Goal: Task Accomplishment & Management: Complete application form

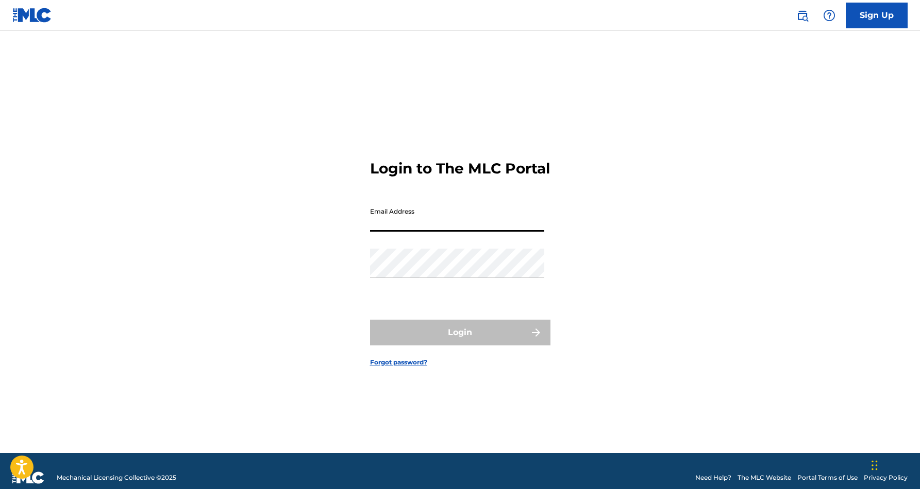
click at [475, 229] on input "Email Address" at bounding box center [457, 216] width 174 height 29
type input "[EMAIL_ADDRESS][DOMAIN_NAME]"
click at [460, 342] on button "Login" at bounding box center [460, 333] width 180 height 26
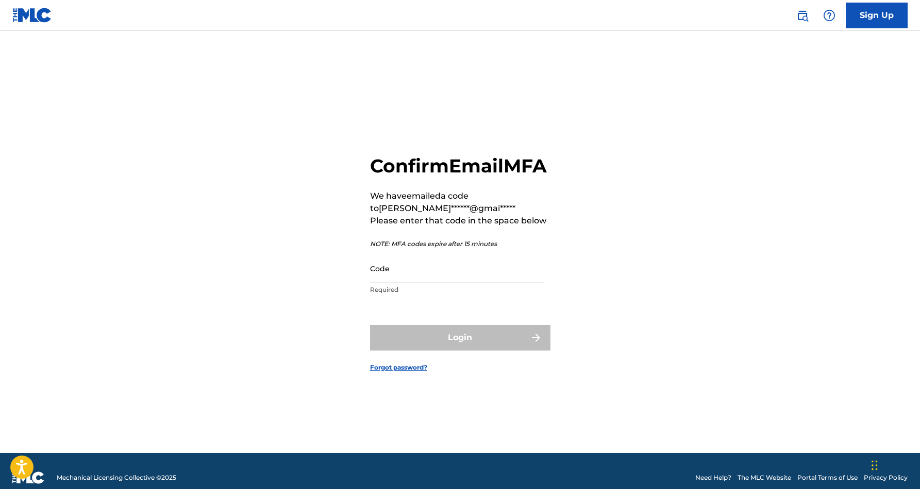
click at [442, 274] on input "Code" at bounding box center [457, 268] width 174 height 29
paste input "036957"
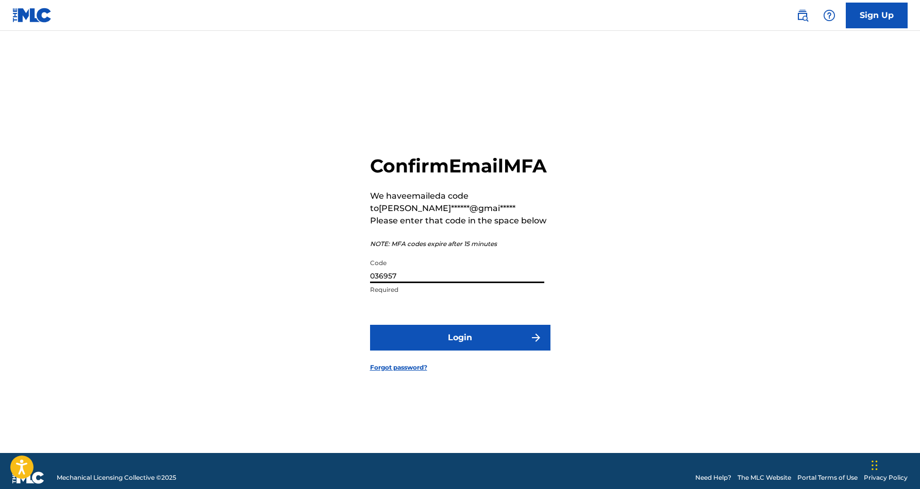
type input "036957"
click at [452, 344] on button "Login" at bounding box center [460, 338] width 180 height 26
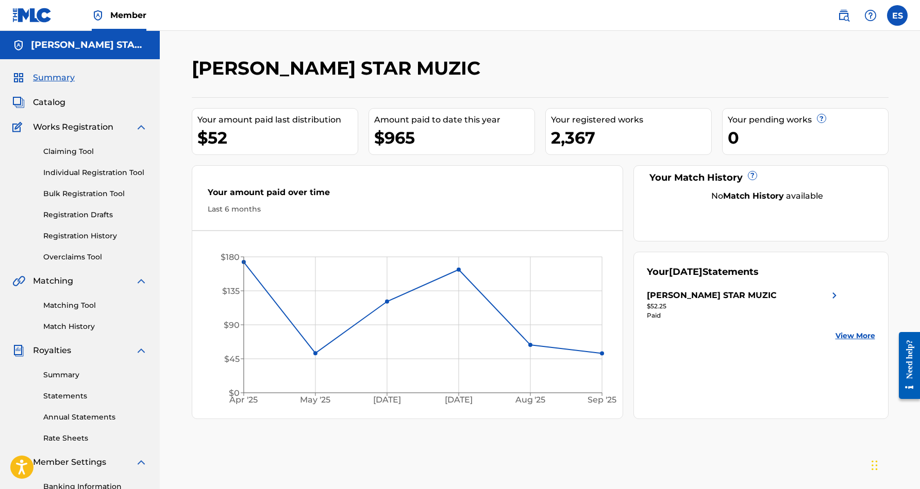
click at [107, 171] on link "Individual Registration Tool" at bounding box center [95, 172] width 104 height 11
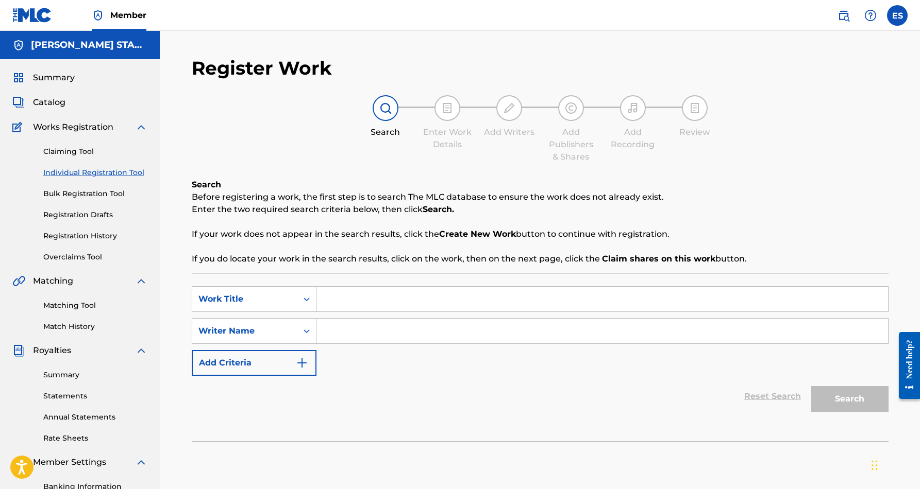
click at [361, 301] on input "Search Form" at bounding box center [601, 299] width 571 height 25
paste input "DO IT 2 IT REMIX"
type input "DO IT 2 IT REMIX"
click at [345, 339] on input "Search Form" at bounding box center [601, 331] width 571 height 25
paste input "[PERSON_NAME] [PERSON_NAME]"
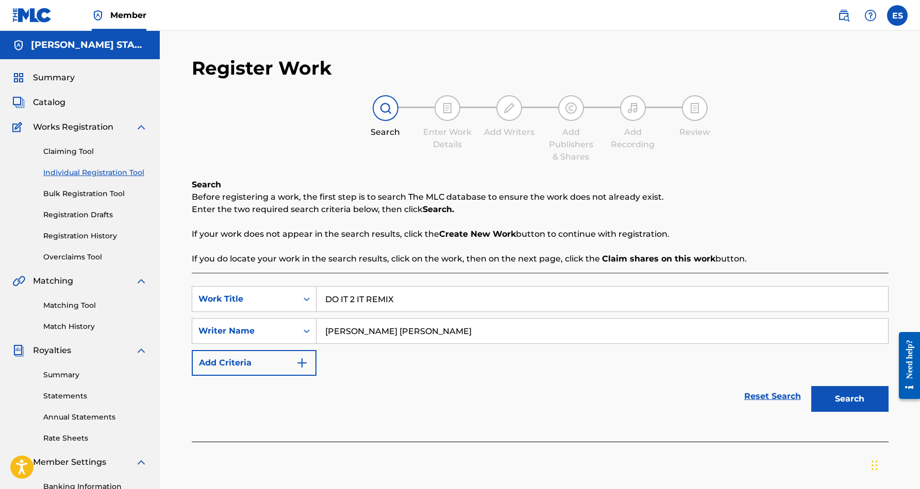
type input "[PERSON_NAME] [PERSON_NAME]"
click at [856, 396] on button "Search" at bounding box center [849, 399] width 77 height 26
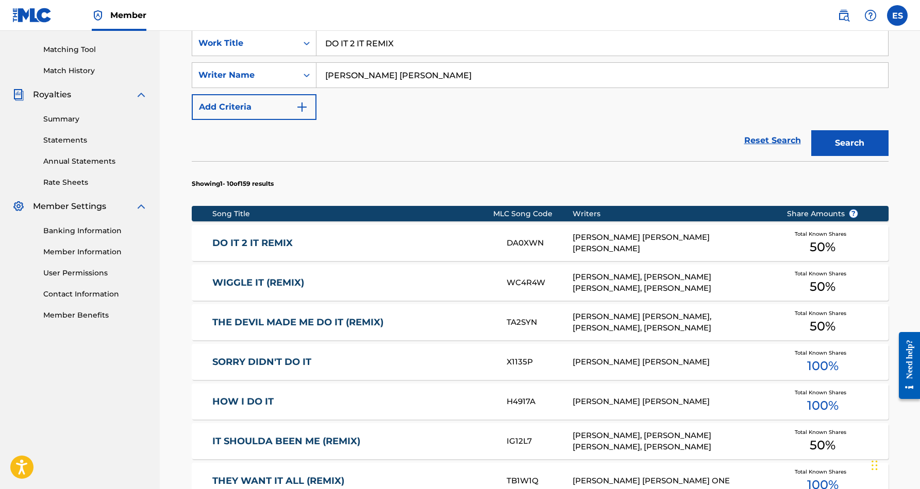
scroll to position [255, 0]
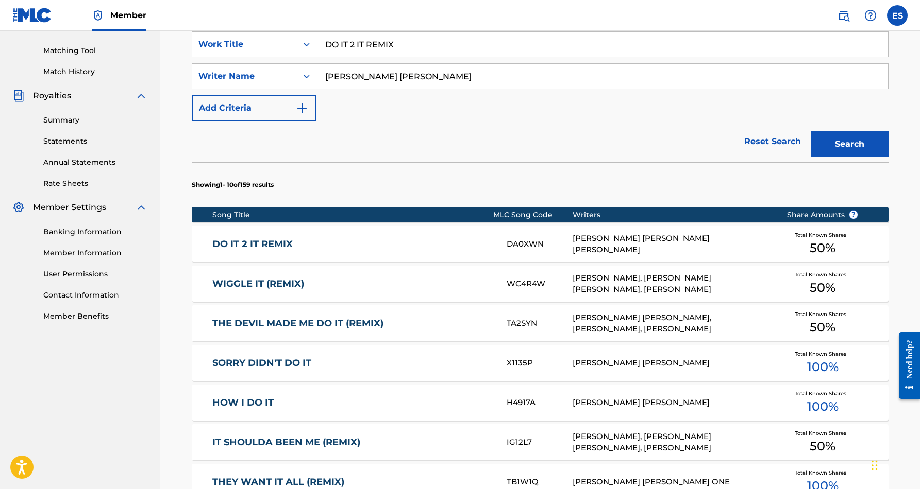
click at [458, 249] on link "DO IT 2 IT REMIX" at bounding box center [352, 245] width 280 height 12
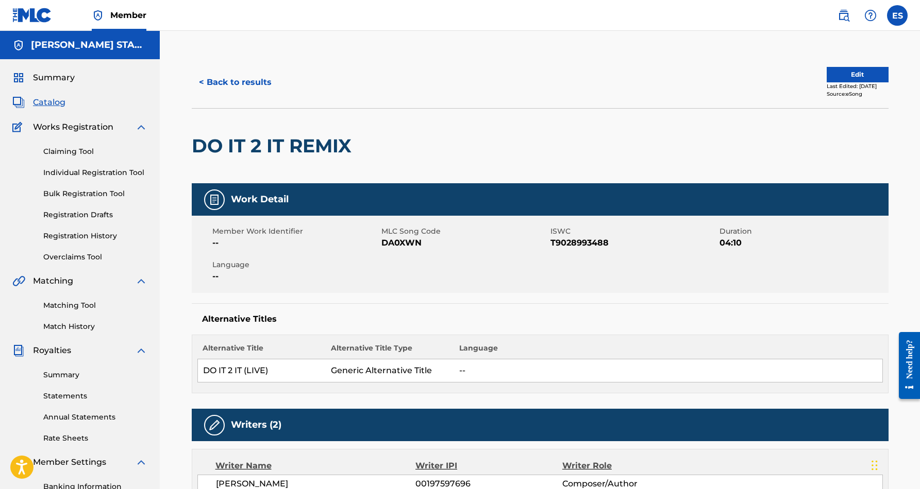
click at [119, 174] on link "Individual Registration Tool" at bounding box center [95, 172] width 104 height 11
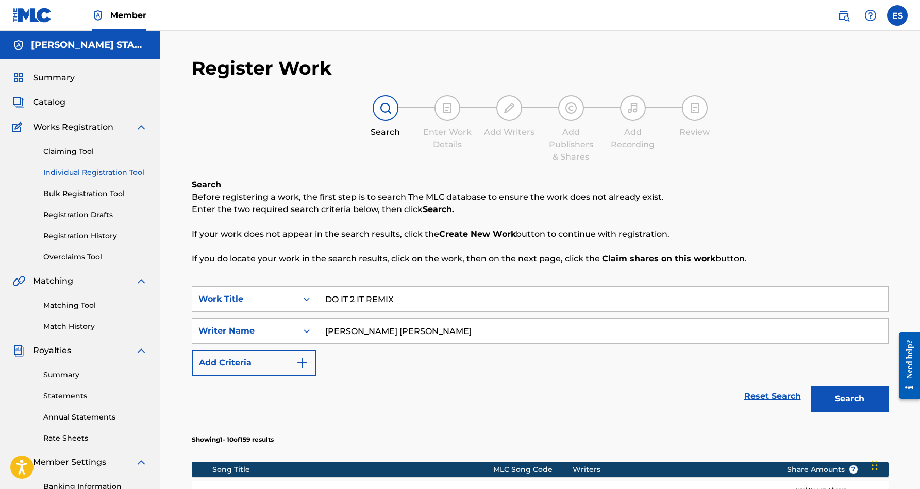
click at [408, 298] on input "DO IT 2 IT REMIX" at bounding box center [601, 299] width 571 height 25
type input "D"
paste input "GAME RULES"
type input "GAME RULES"
click at [831, 392] on button "Search" at bounding box center [849, 399] width 77 height 26
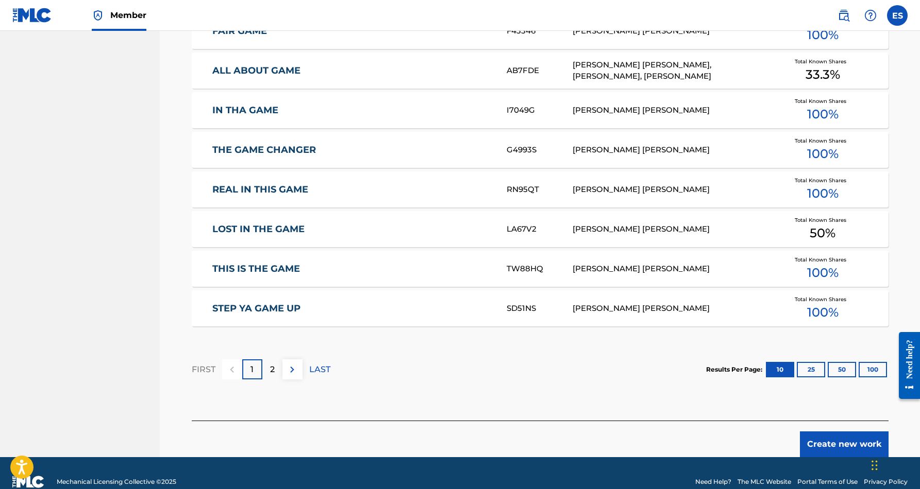
scroll to position [553, 0]
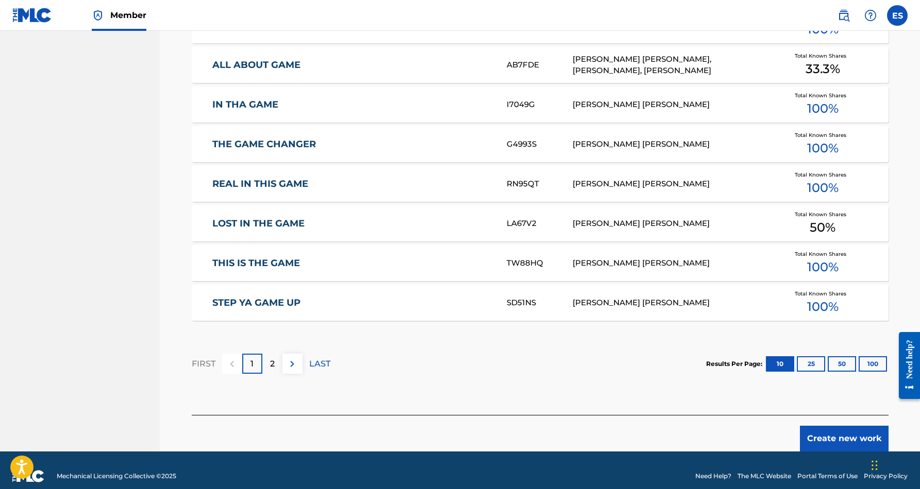
click at [843, 437] on button "Create new work" at bounding box center [844, 439] width 89 height 26
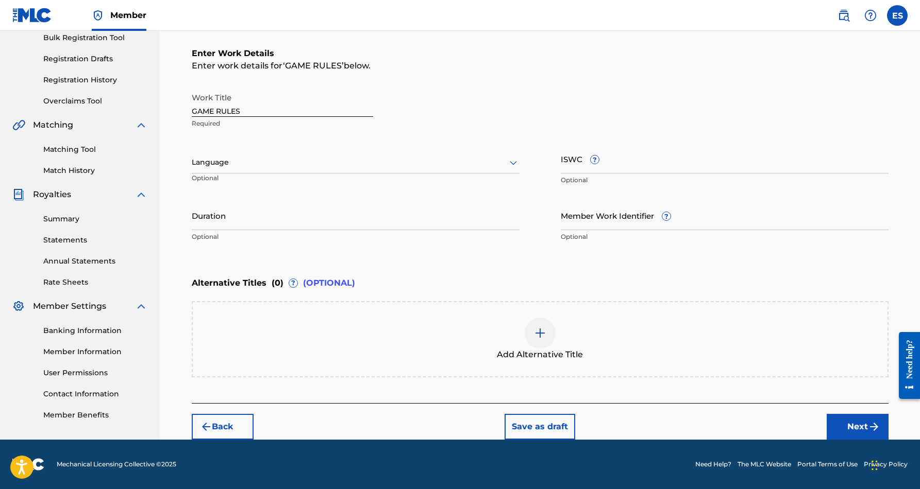
scroll to position [156, 0]
click at [511, 163] on icon at bounding box center [513, 163] width 7 height 4
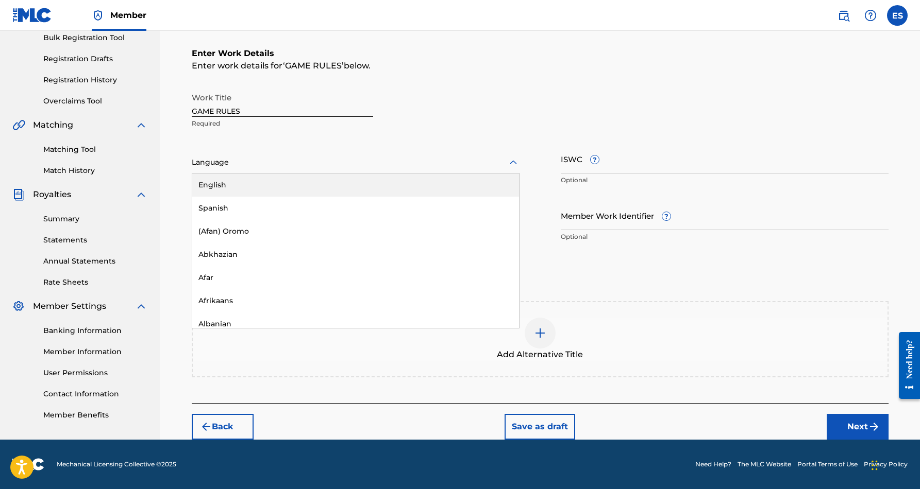
click at [492, 183] on div "English" at bounding box center [355, 185] width 327 height 23
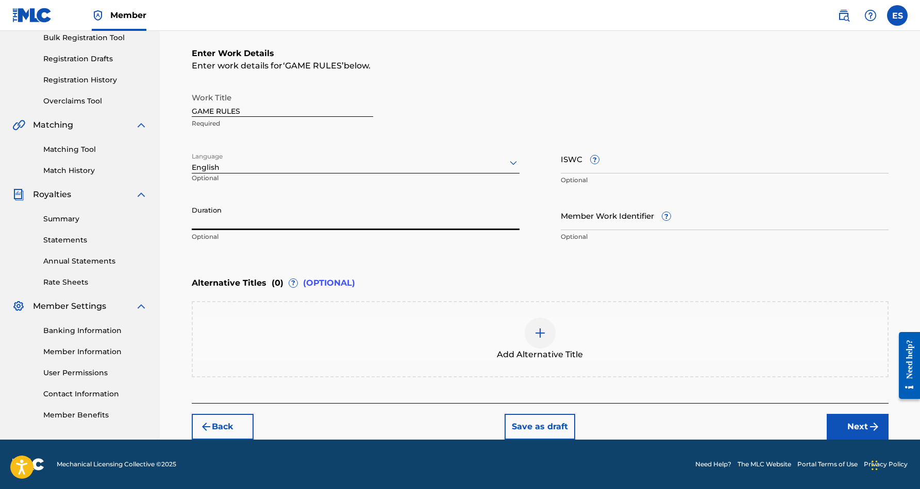
click at [359, 213] on input "Duration" at bounding box center [356, 215] width 328 height 29
type input "04:22"
click at [307, 257] on div "Enter Work Details Enter work details for ‘ GAME RULES ’ below. Work Title GAME…" at bounding box center [540, 147] width 697 height 249
click at [842, 424] on button "Next" at bounding box center [857, 427] width 62 height 26
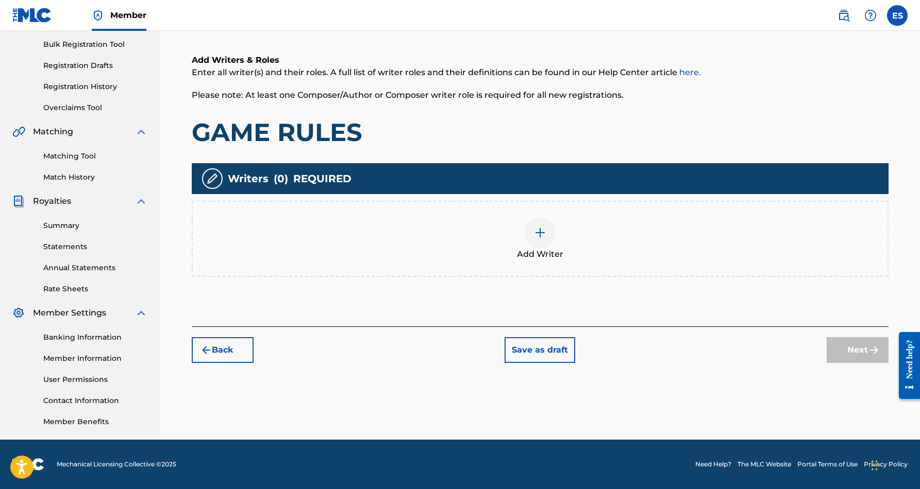
click at [544, 232] on img at bounding box center [540, 233] width 12 height 12
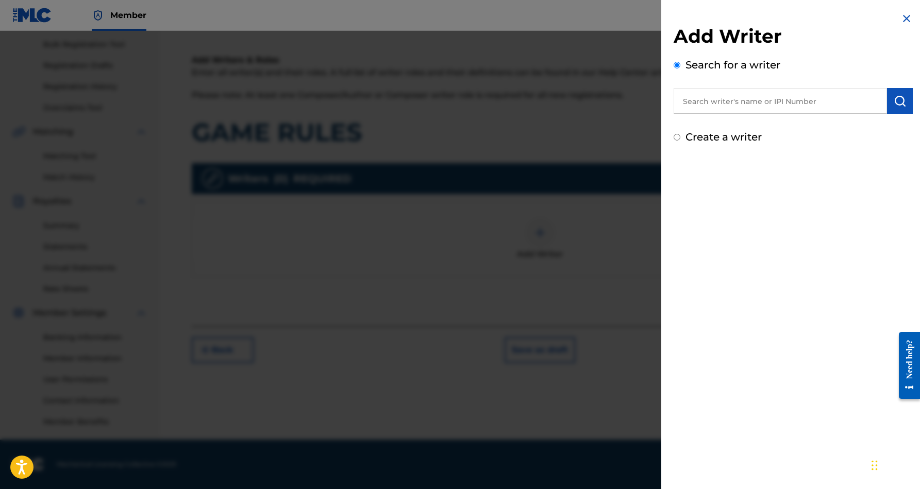
click at [739, 97] on input "text" at bounding box center [779, 101] width 213 height 26
paste input "[PERSON_NAME] [PERSON_NAME]"
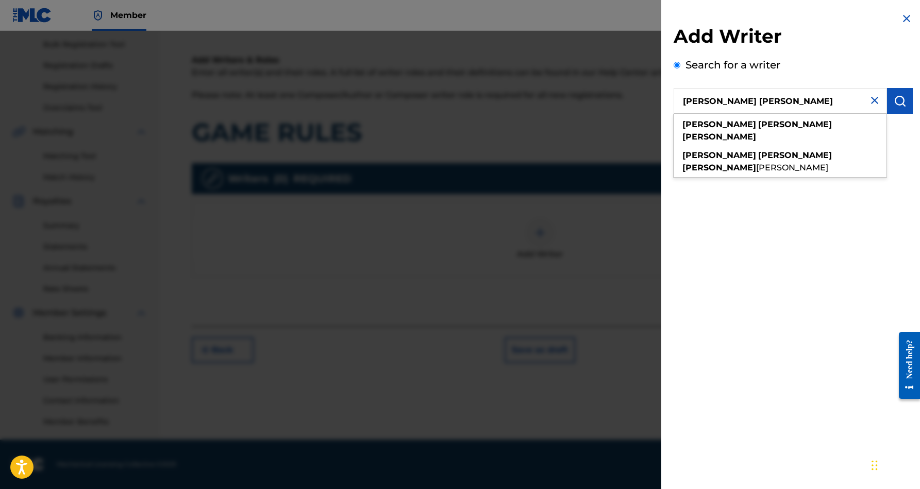
type input "[PERSON_NAME] [PERSON_NAME]"
click at [899, 98] on img "submit" at bounding box center [899, 101] width 12 height 12
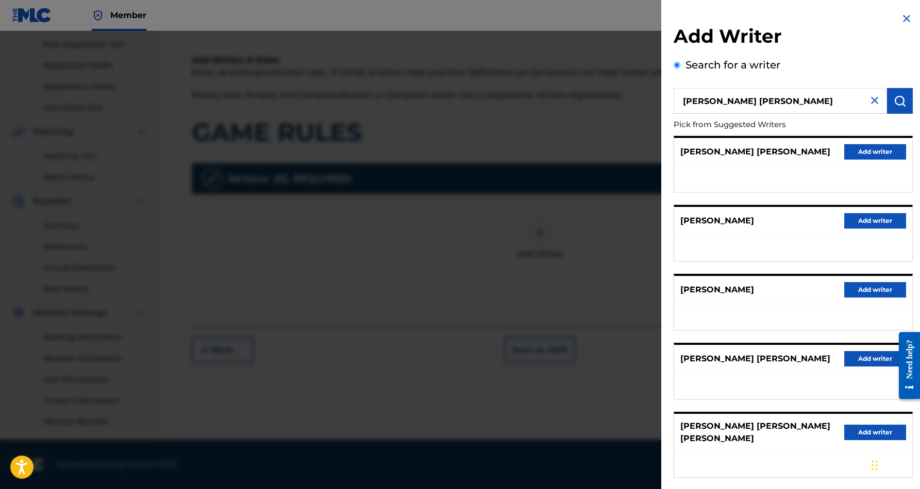
click at [875, 153] on button "Add writer" at bounding box center [875, 151] width 62 height 15
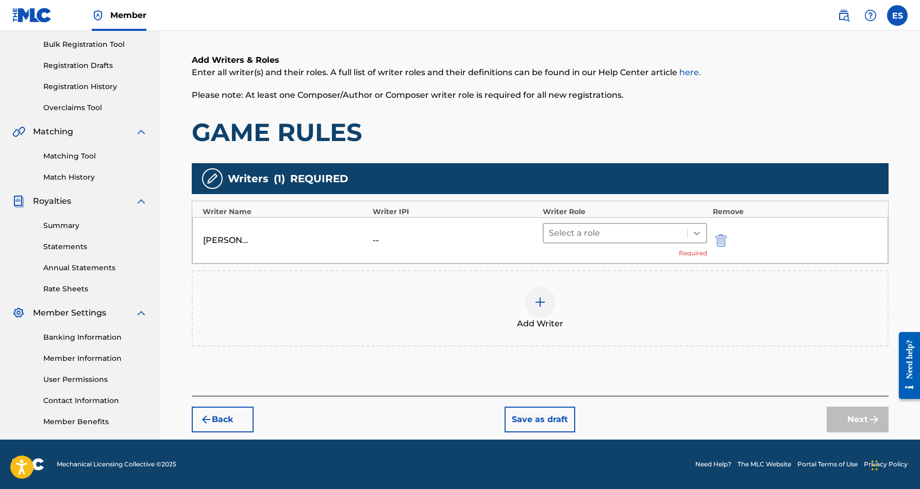
click at [695, 231] on icon at bounding box center [696, 233] width 10 height 10
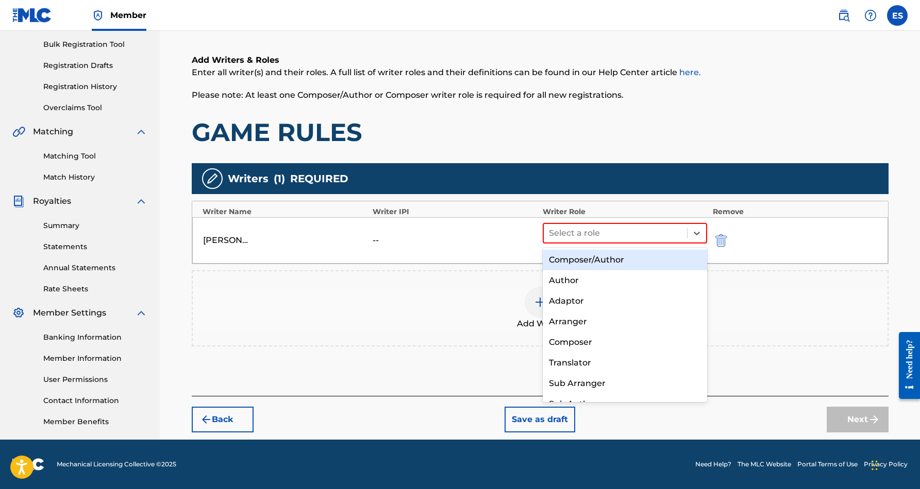
click at [671, 263] on div "Composer/Author" at bounding box center [625, 260] width 165 height 21
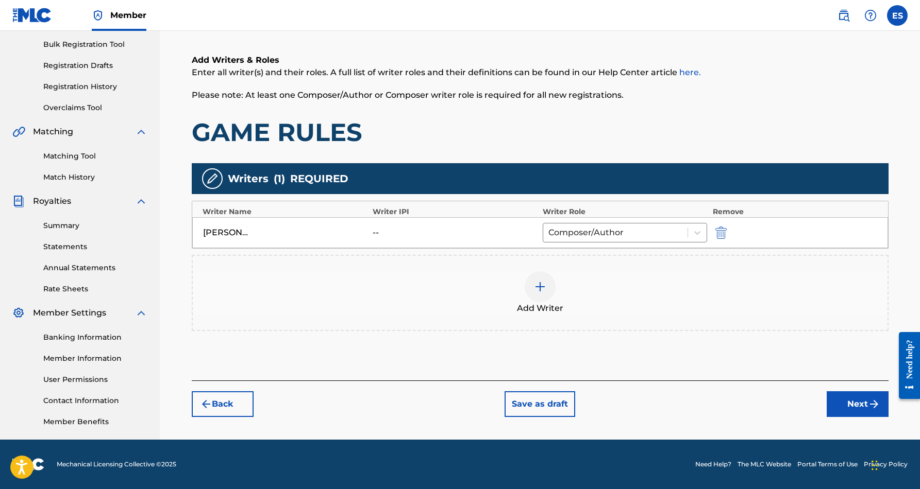
click at [542, 293] on div at bounding box center [540, 287] width 31 height 31
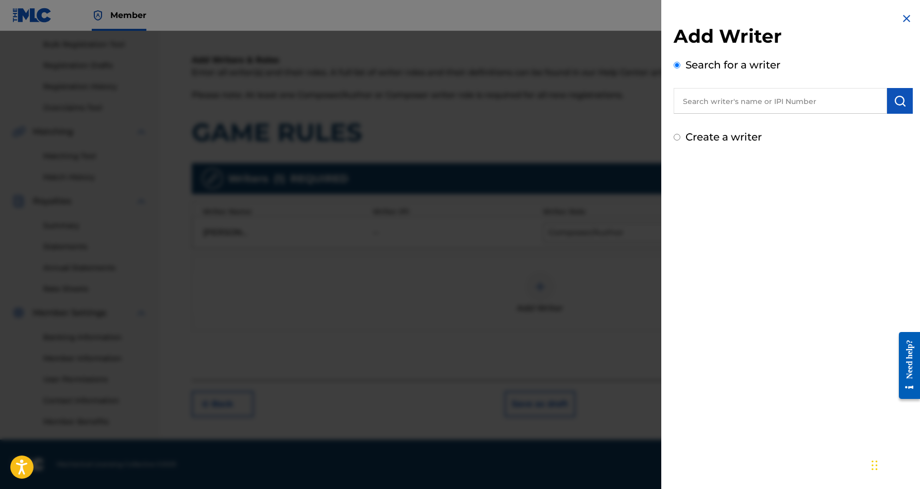
click at [677, 138] on input "Create a writer" at bounding box center [676, 137] width 7 height 7
radio input "false"
radio input "true"
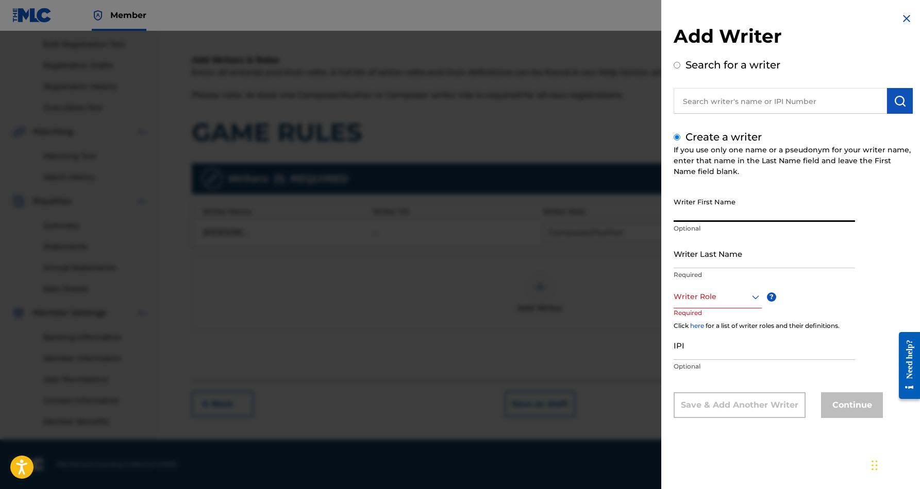
click at [705, 208] on input "Writer First Name" at bounding box center [763, 207] width 181 height 29
paste input "[PERSON_NAME]"
type input "[PERSON_NAME]"
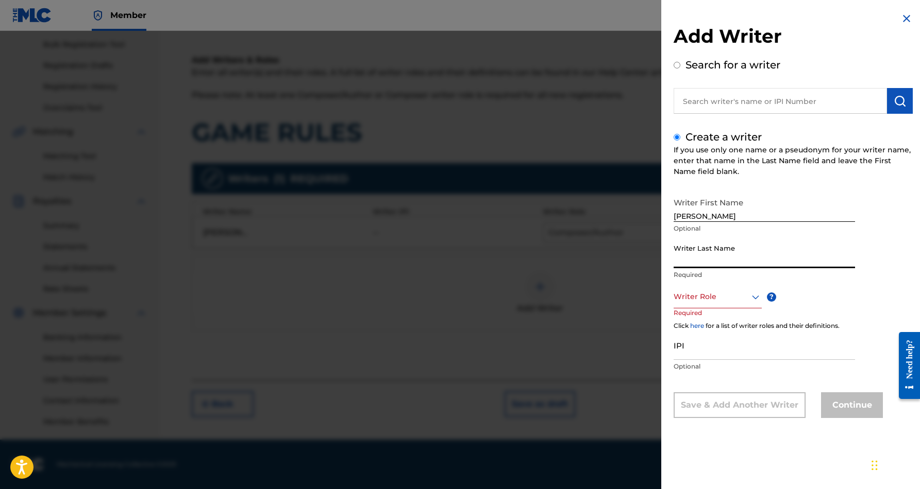
click at [719, 257] on input "Writer Last Name" at bounding box center [763, 253] width 181 height 29
paste input "[PERSON_NAME]"
type input "[PERSON_NAME]"
click at [712, 215] on input "[PERSON_NAME]" at bounding box center [763, 207] width 181 height 29
click at [744, 214] on input "[PERSON_NAME]" at bounding box center [763, 207] width 181 height 29
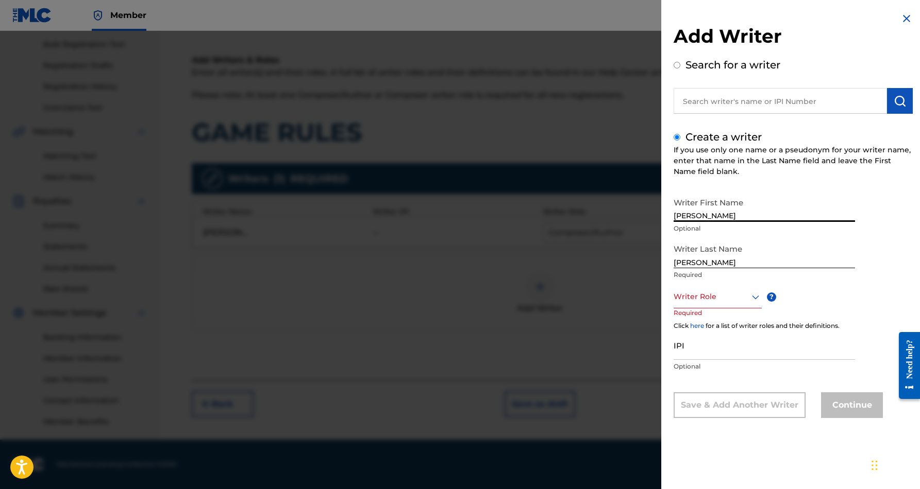
type input "[PERSON_NAME]"
click at [781, 207] on input "[PERSON_NAME]" at bounding box center [763, 207] width 181 height 29
click at [756, 233] on div "Writer First Name [PERSON_NAME]" at bounding box center [763, 216] width 181 height 46
click at [753, 295] on icon at bounding box center [755, 297] width 12 height 12
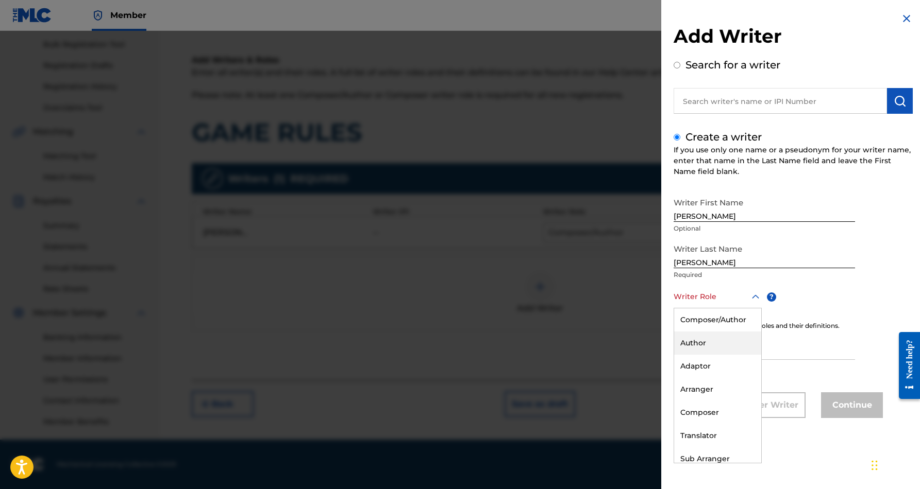
click at [704, 339] on div "Author" at bounding box center [717, 343] width 87 height 23
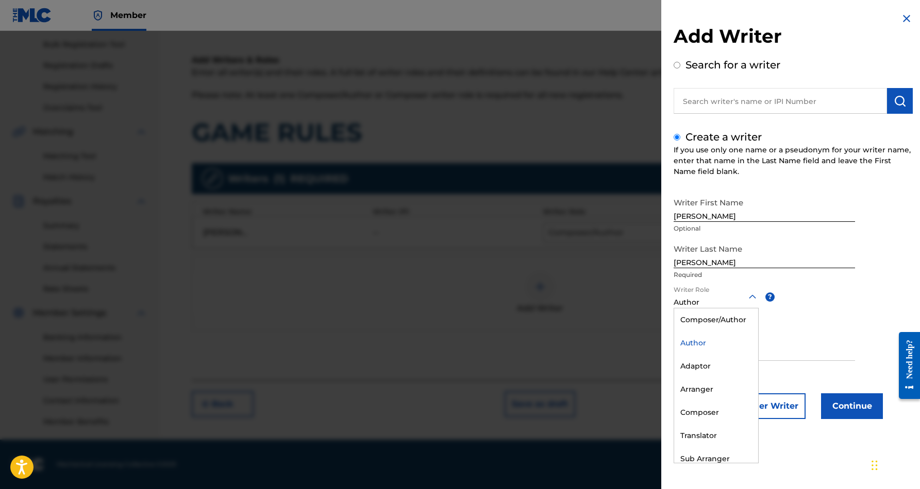
click at [749, 294] on icon at bounding box center [752, 297] width 12 height 12
click at [706, 340] on div "Author" at bounding box center [716, 343] width 84 height 23
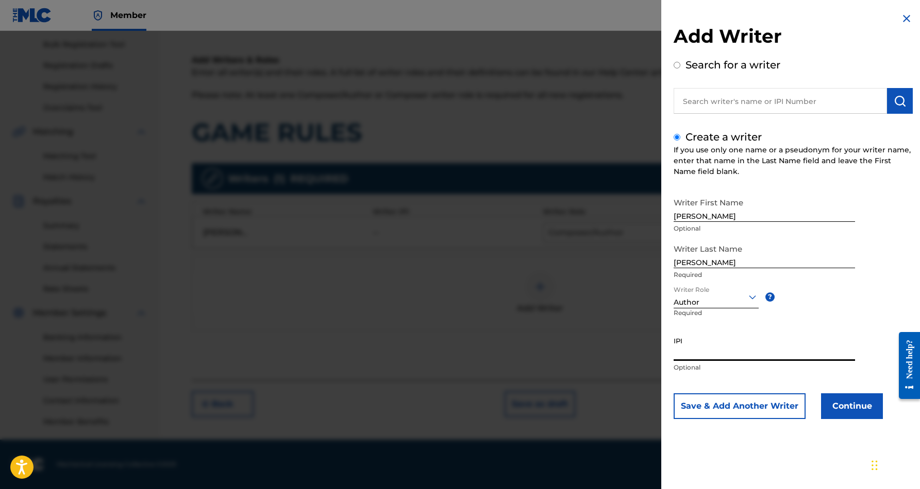
click at [702, 349] on input "IPI" at bounding box center [763, 346] width 181 height 29
paste input "437957217"
type input "437957217"
click at [846, 239] on div "Writer First Name [PERSON_NAME]" at bounding box center [763, 216] width 181 height 46
click at [844, 403] on button "Continue" at bounding box center [852, 407] width 62 height 26
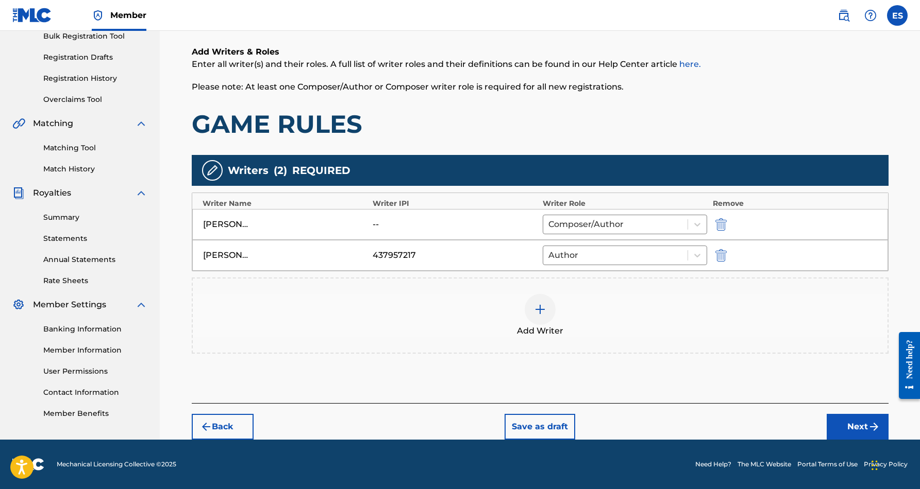
scroll to position [158, 0]
click at [840, 425] on button "Next" at bounding box center [857, 427] width 62 height 26
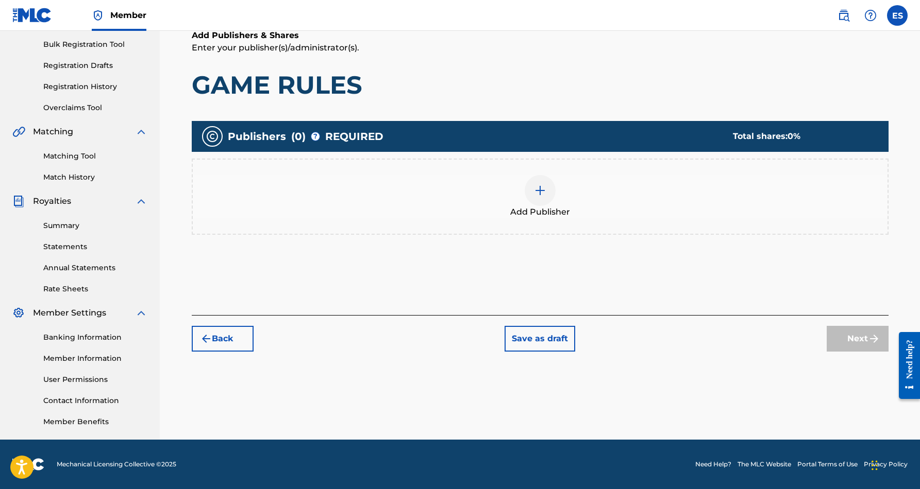
click at [541, 192] on img at bounding box center [540, 190] width 12 height 12
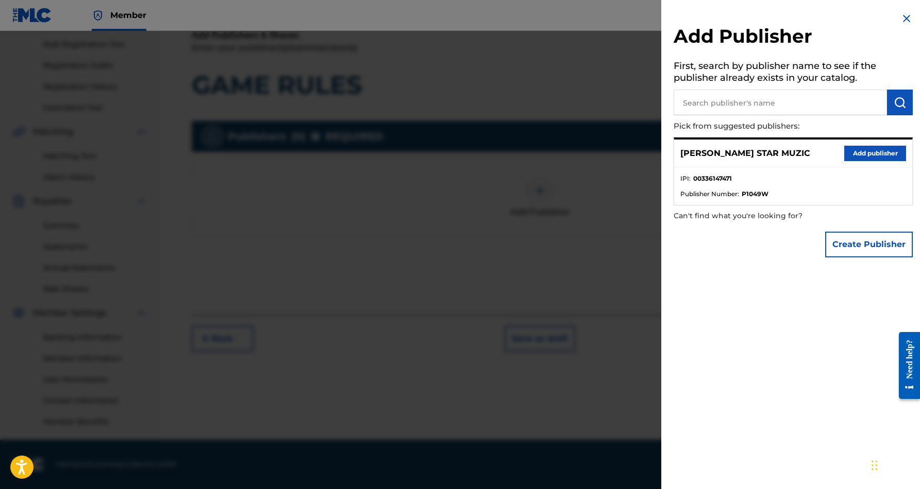
click at [853, 153] on button "Add publisher" at bounding box center [875, 153] width 62 height 15
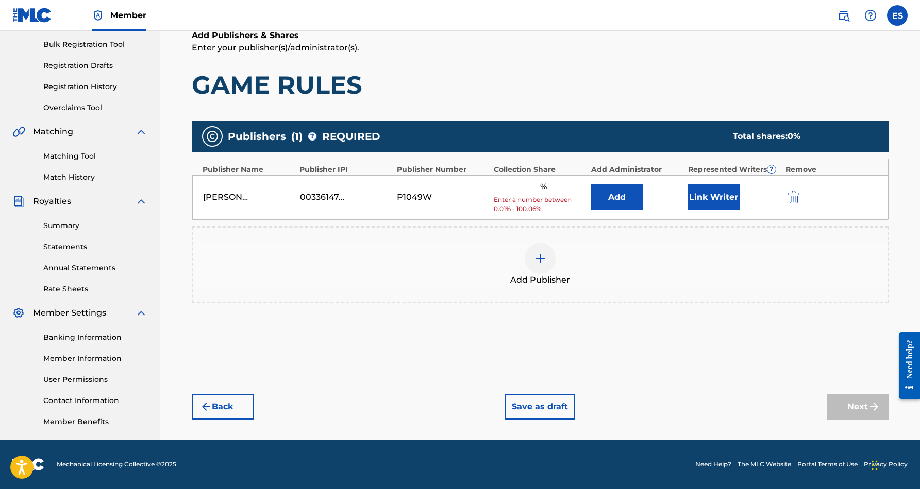
click at [524, 191] on input "text" at bounding box center [517, 187] width 46 height 13
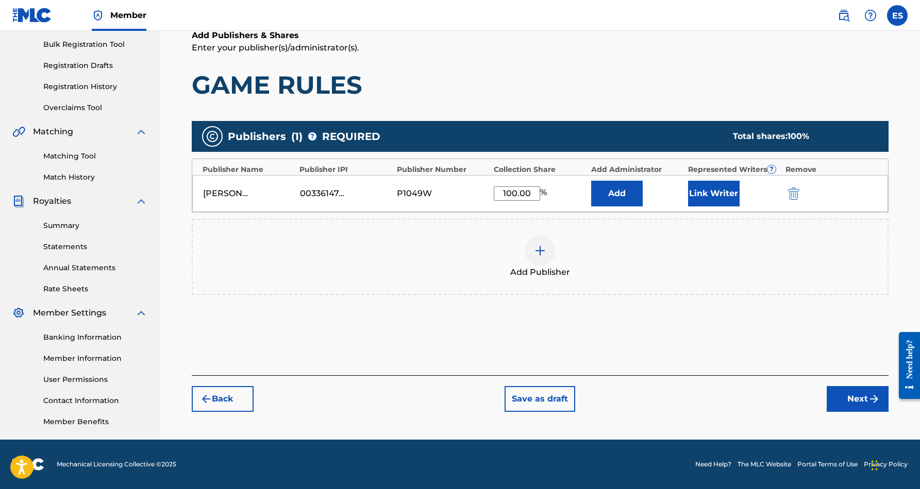
type input "100.00"
click at [553, 90] on h1 "GAME RULES" at bounding box center [540, 85] width 697 height 31
click at [704, 203] on button "Link Writer" at bounding box center [714, 194] width 52 height 26
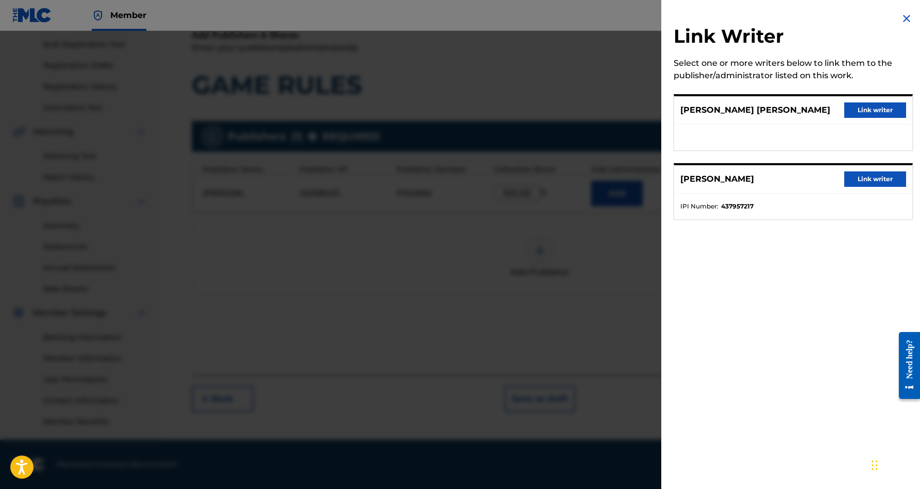
click at [864, 110] on button "Link writer" at bounding box center [875, 110] width 62 height 15
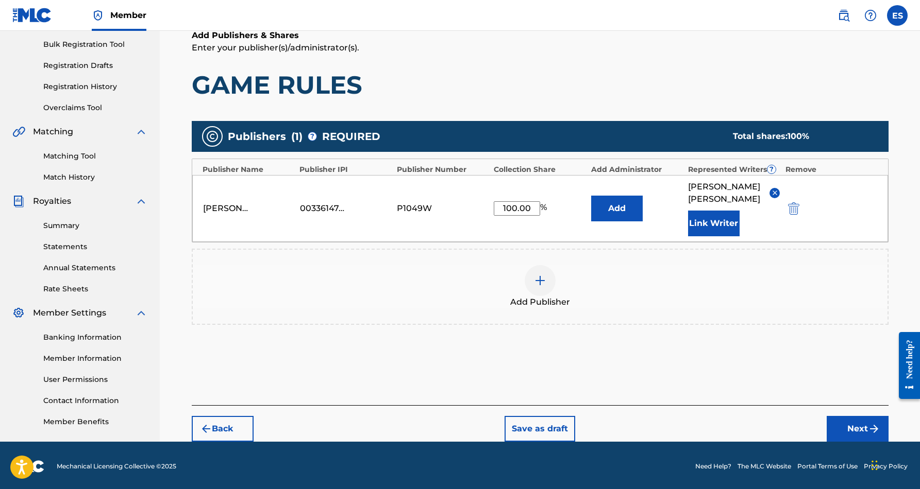
click at [706, 225] on button "Link Writer" at bounding box center [714, 224] width 52 height 26
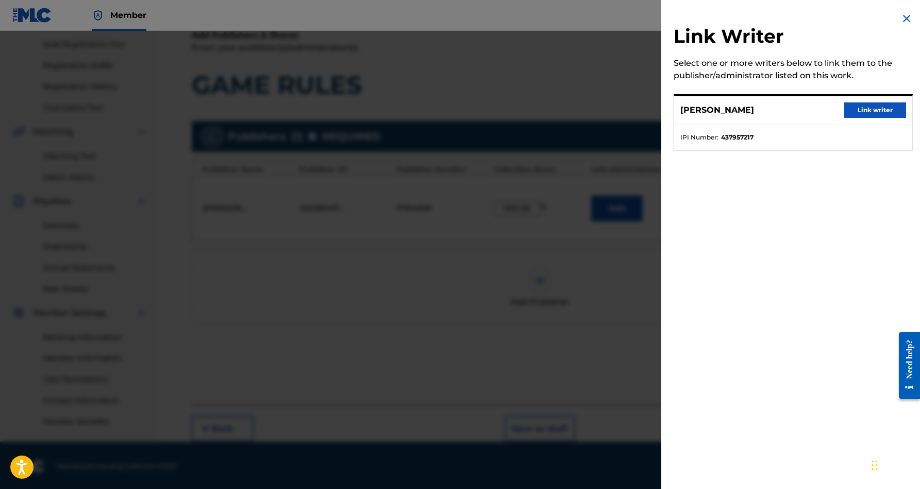
click at [857, 111] on button "Link writer" at bounding box center [875, 110] width 62 height 15
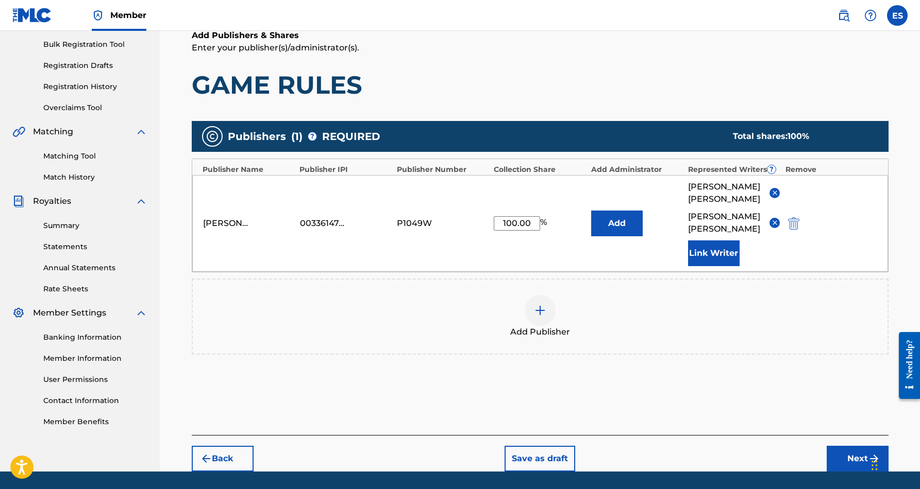
click at [850, 448] on button "Next" at bounding box center [857, 459] width 62 height 26
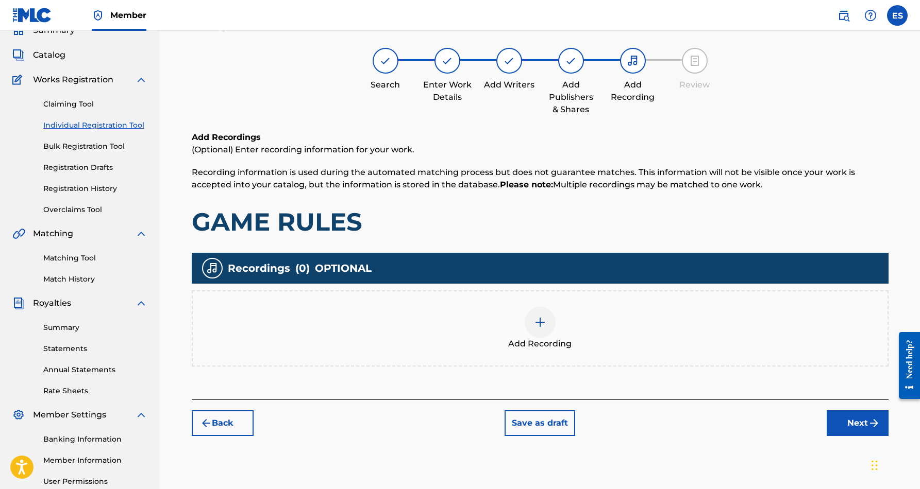
scroll to position [46, 0]
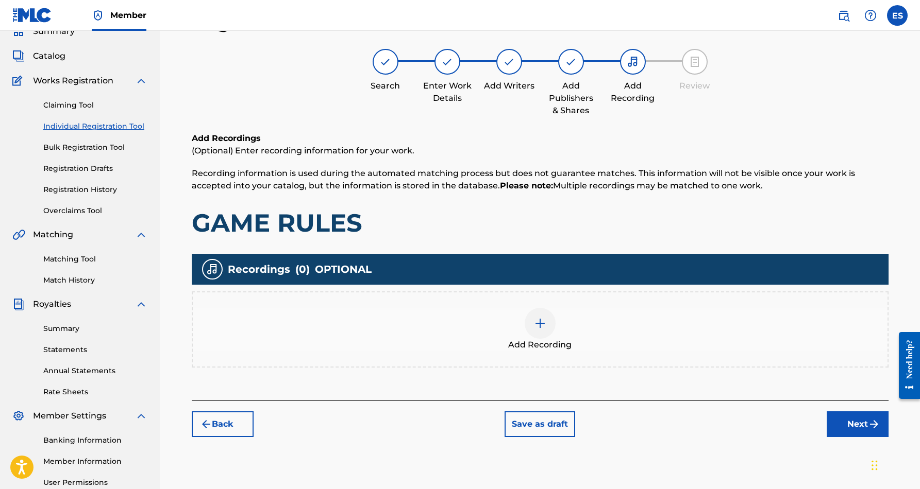
click at [541, 326] on img at bounding box center [540, 323] width 12 height 12
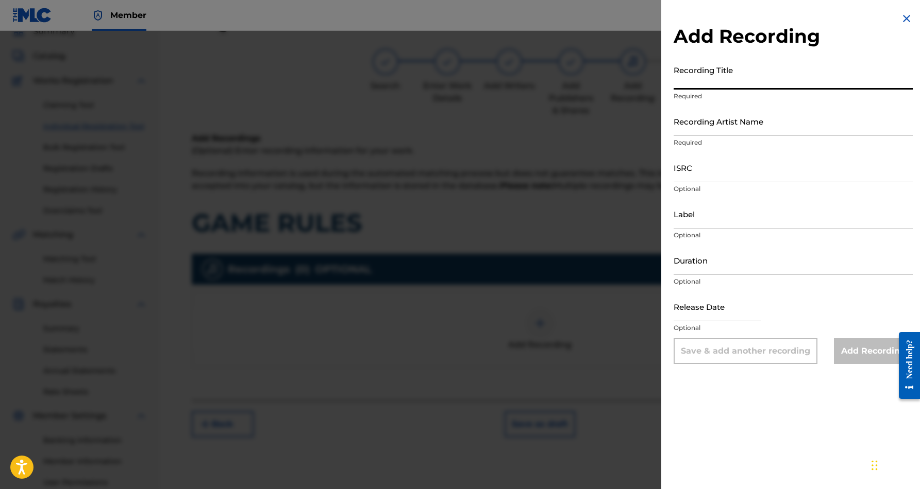
click at [725, 76] on input "Recording Title" at bounding box center [792, 74] width 239 height 29
paste input "GAME RULES"
type input "GAME RULES"
click at [782, 125] on input "Recording Artist Name" at bounding box center [792, 121] width 239 height 29
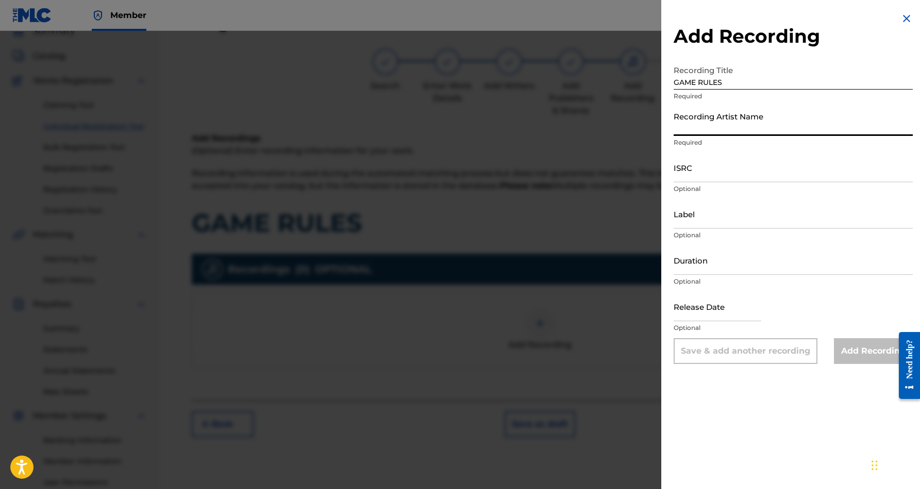
paste input "Ice Water & Gauge"
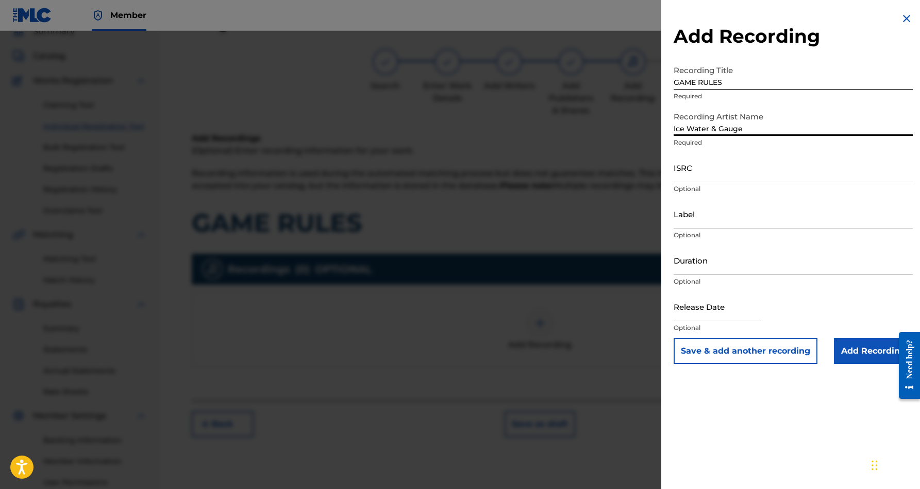
type input "Ice Water & Gauge"
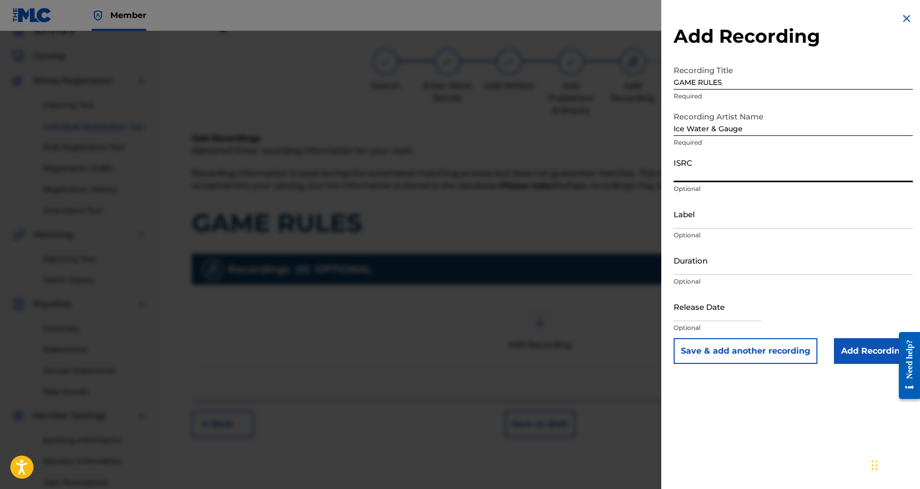
click at [723, 166] on input "ISRC" at bounding box center [792, 167] width 239 height 29
paste input "QT3EX2529332"
type input "QT3EX2529332"
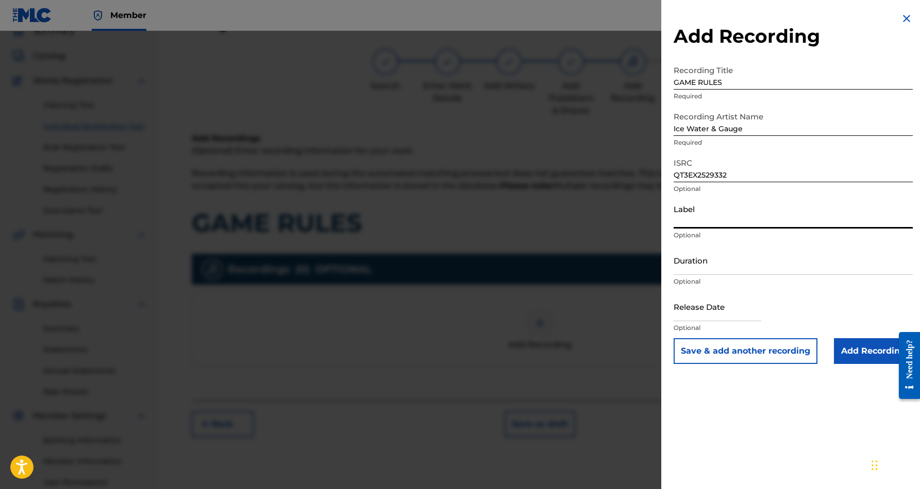
click at [740, 220] on input "Label" at bounding box center [792, 213] width 239 height 29
paste input "[PERSON_NAME] Beats Market Records"
type input "[PERSON_NAME] Beats Market Records"
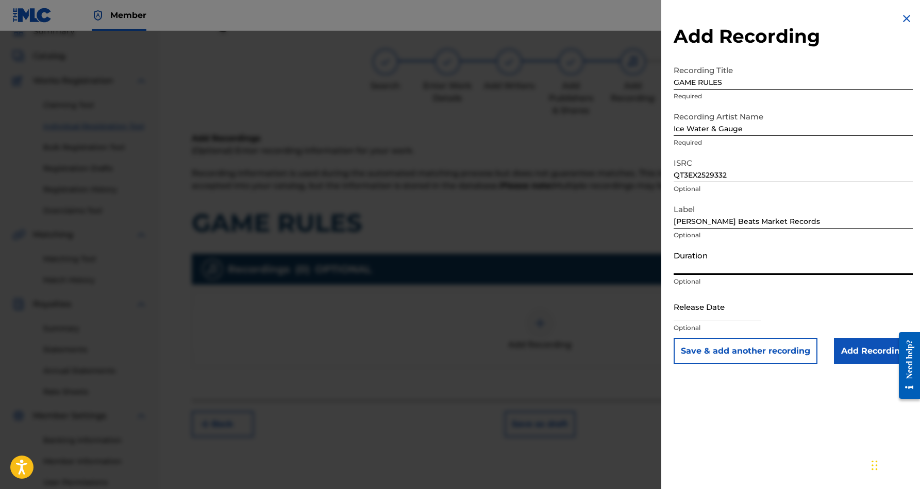
click at [779, 269] on input "Duration" at bounding box center [792, 260] width 239 height 29
type input "04:22"
click at [761, 308] on input "text" at bounding box center [717, 306] width 88 height 29
select select "8"
select select "2025"
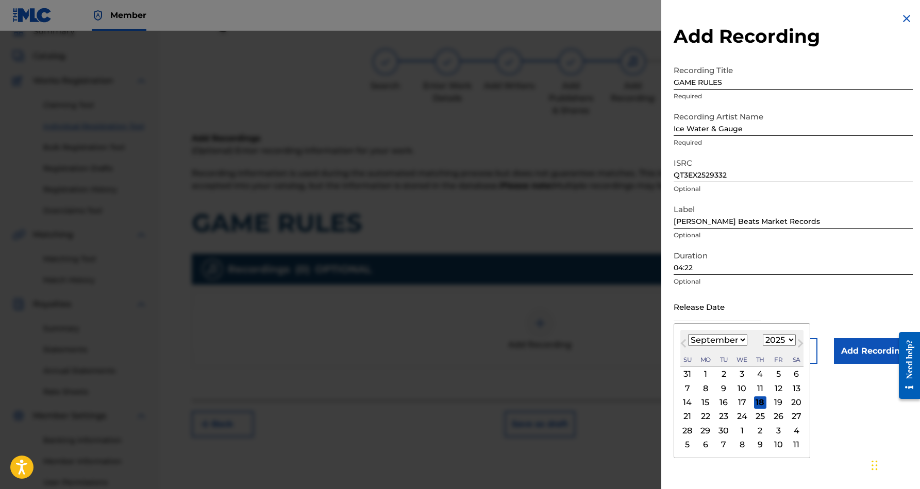
click at [738, 403] on div "17" at bounding box center [742, 403] width 12 height 12
type input "[DATE]"
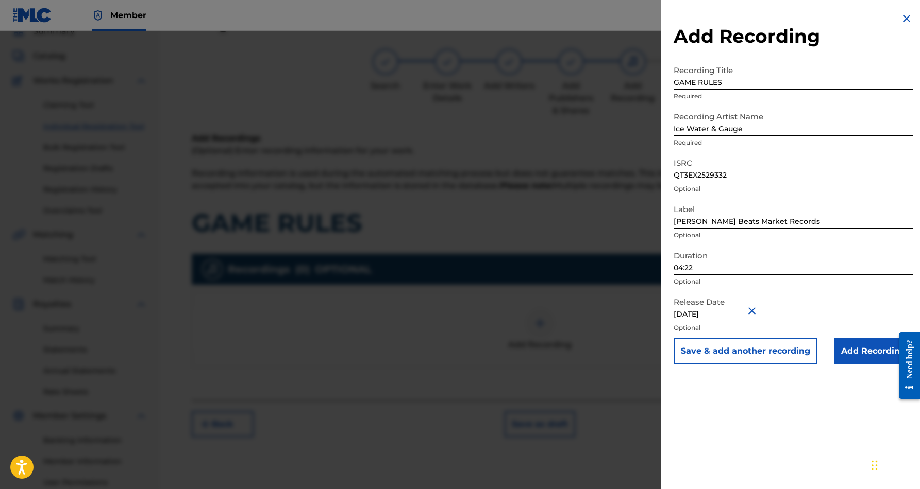
click at [734, 414] on div "Add Recording Recording Title GAME RULES Required Recording Artist Name Ice Wat…" at bounding box center [793, 244] width 264 height 489
click at [859, 354] on input "Add Recording" at bounding box center [873, 352] width 79 height 26
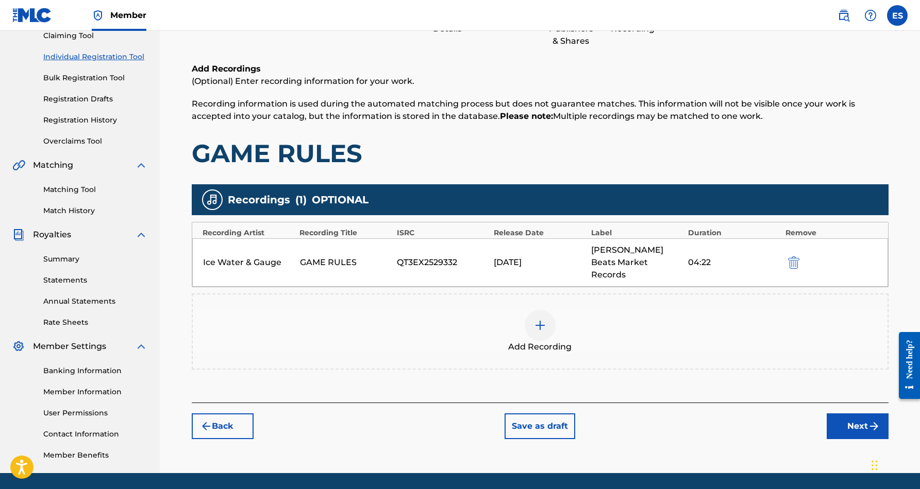
scroll to position [119, 0]
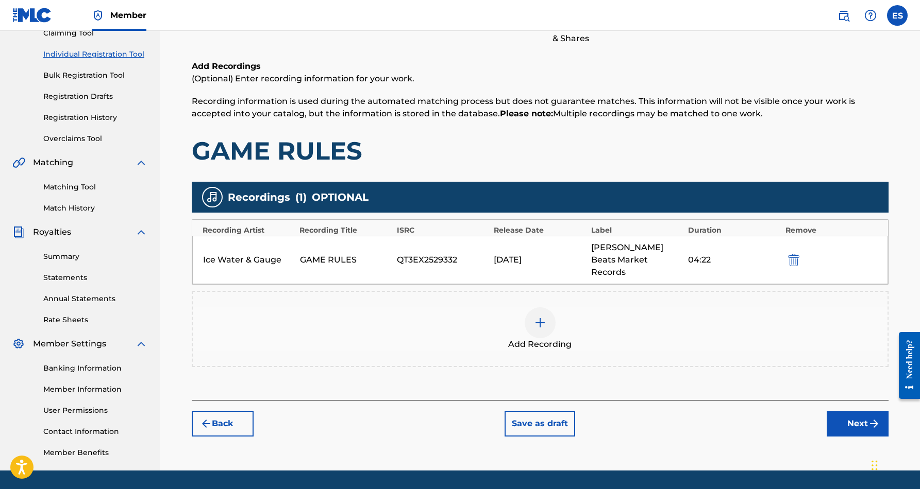
click at [844, 411] on button "Next" at bounding box center [857, 424] width 62 height 26
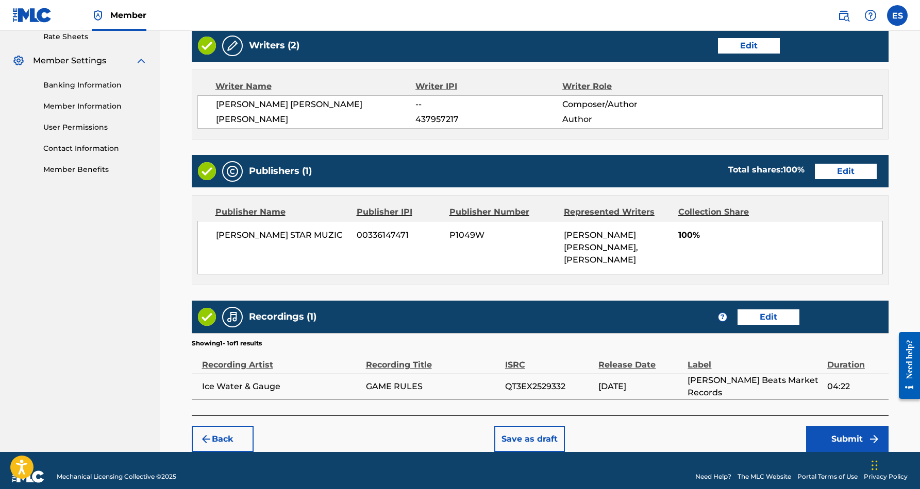
scroll to position [401, 0]
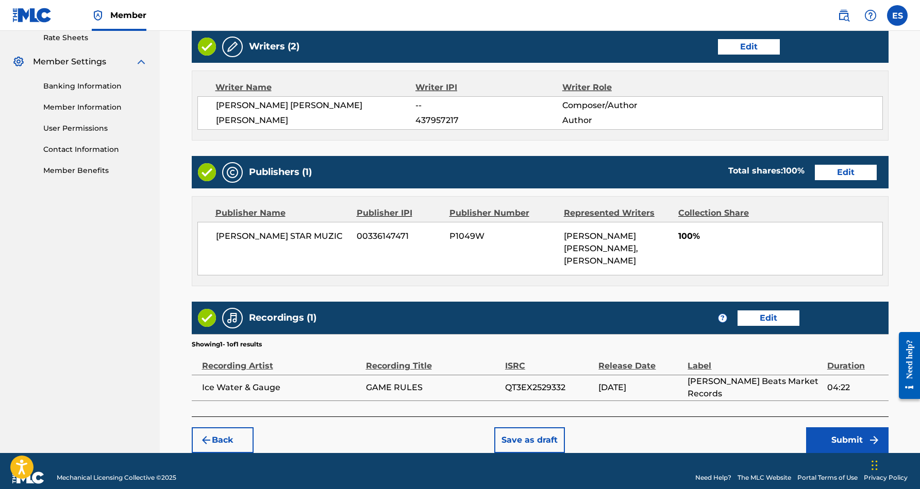
click at [839, 428] on button "Submit" at bounding box center [847, 441] width 82 height 26
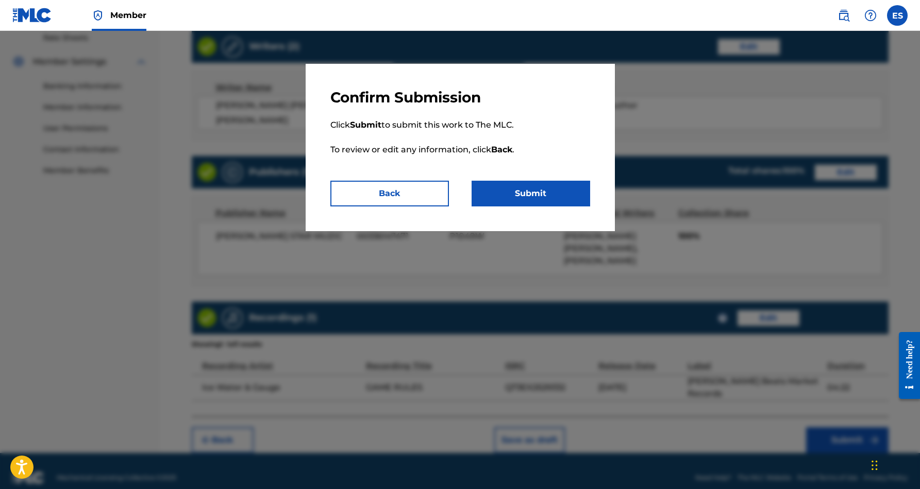
click at [556, 197] on button "Submit" at bounding box center [530, 194] width 119 height 26
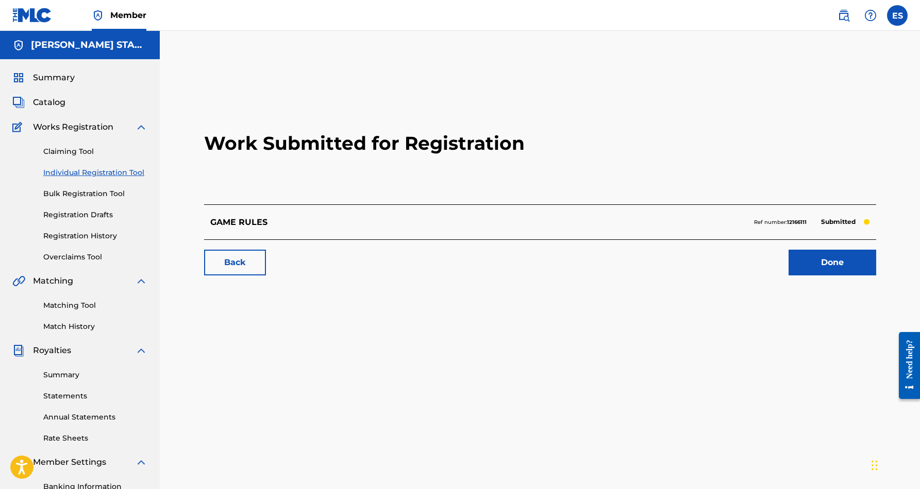
click at [809, 255] on link "Done" at bounding box center [832, 263] width 88 height 26
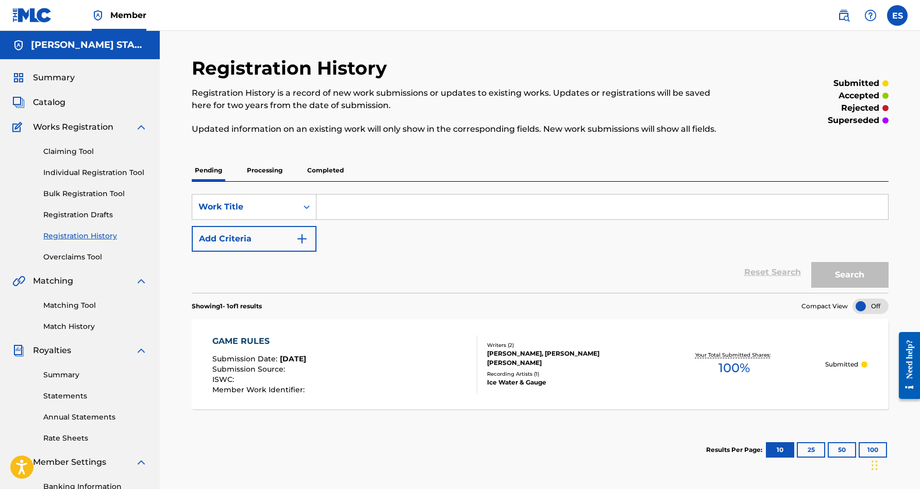
click at [898, 19] on label at bounding box center [897, 15] width 21 height 21
click at [897, 15] on input "ES [PERSON_NAME] [EMAIL_ADDRESS][DOMAIN_NAME] Notification Preferences Profile …" at bounding box center [897, 15] width 0 height 0
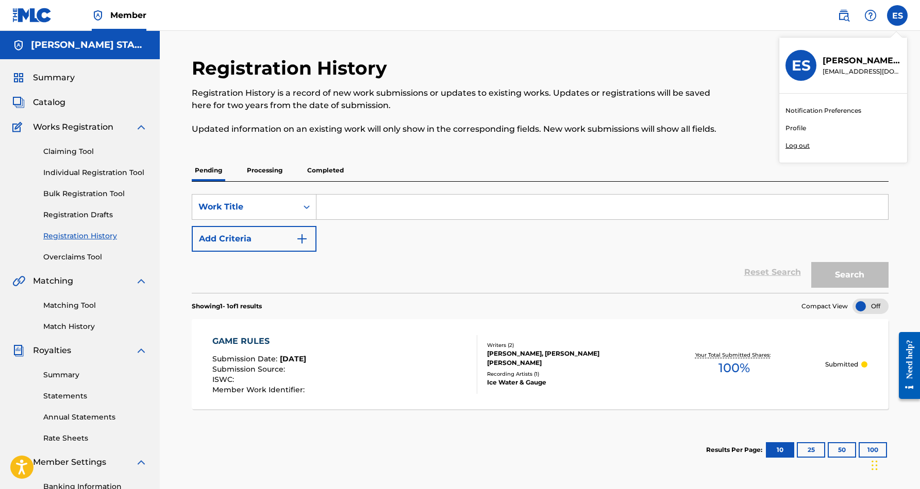
click at [807, 146] on p "Log out" at bounding box center [797, 145] width 24 height 9
click at [897, 15] on input "ES [PERSON_NAME] [EMAIL_ADDRESS][DOMAIN_NAME] Notification Preferences Profile …" at bounding box center [897, 15] width 0 height 0
